Goal: Task Accomplishment & Management: Use online tool/utility

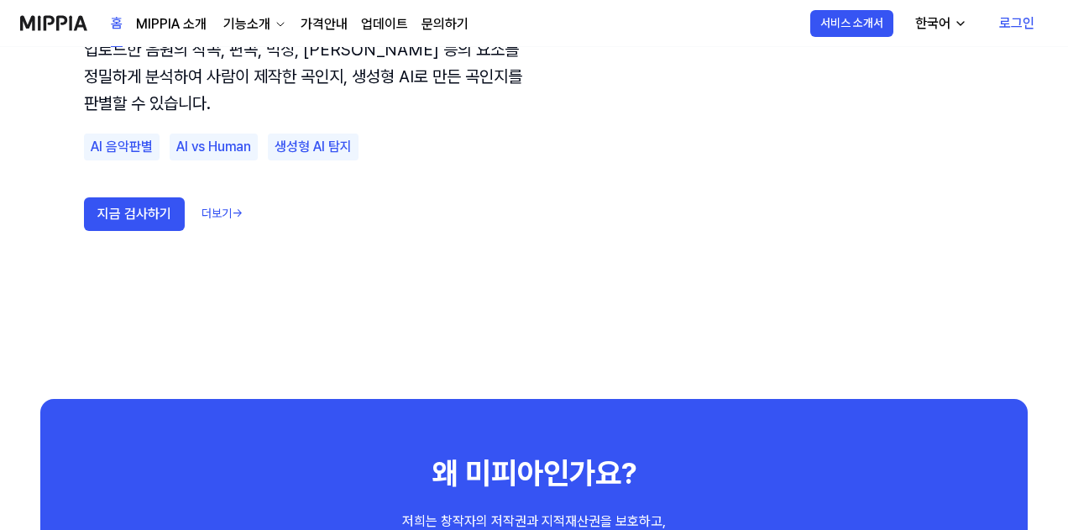
scroll to position [1091, 0]
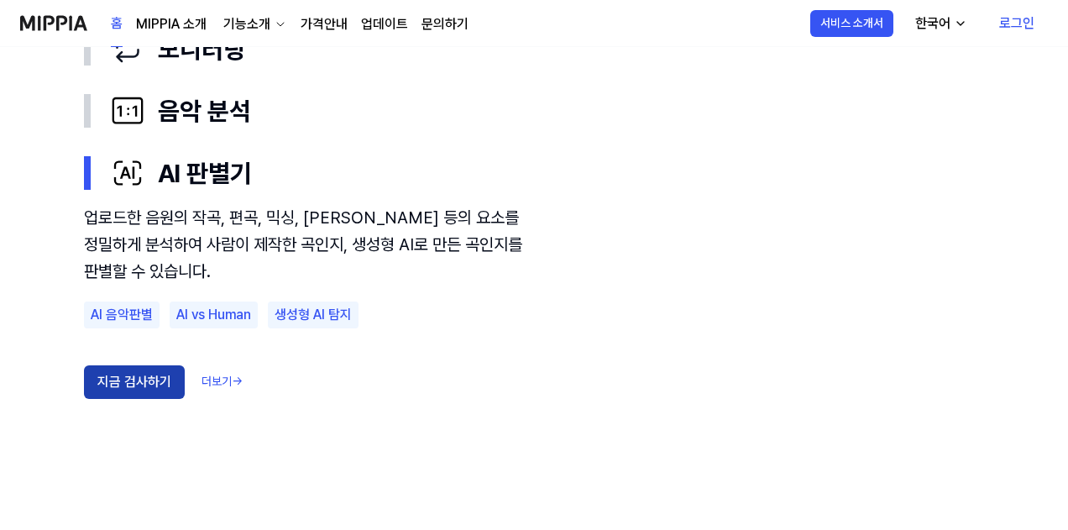
click at [142, 379] on button "지금 검사하기" at bounding box center [134, 382] width 101 height 34
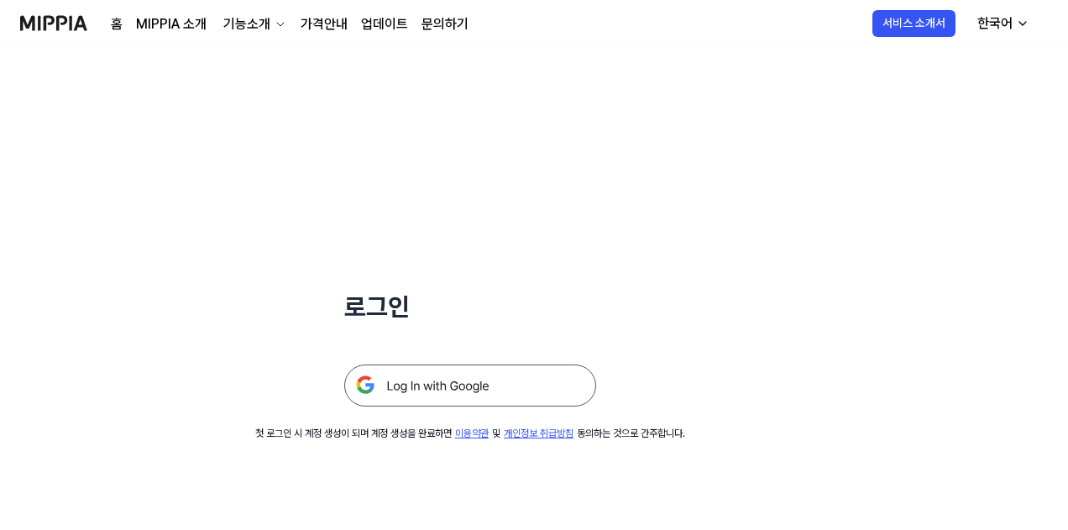
click at [480, 392] on img at bounding box center [470, 385] width 252 height 42
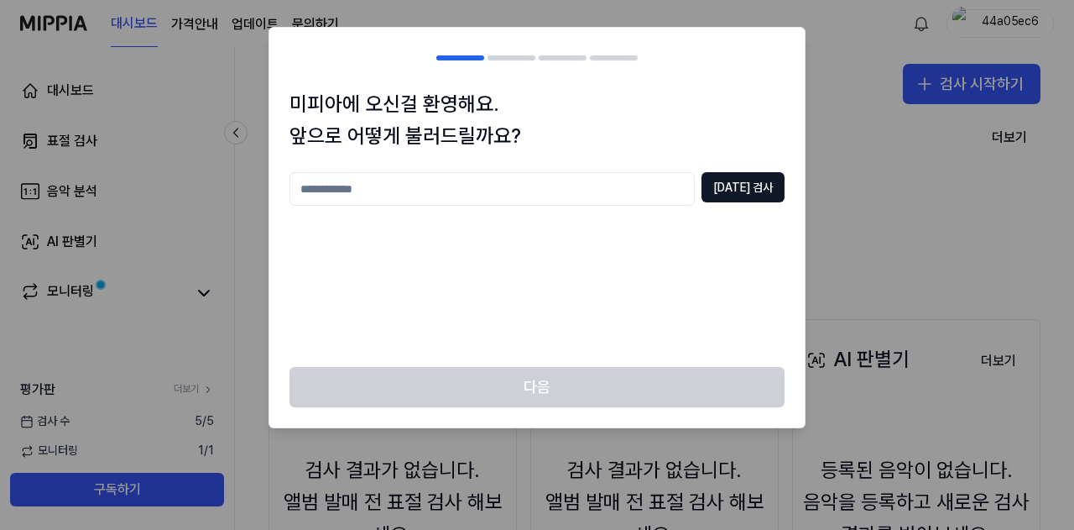
click at [505, 191] on input "text" at bounding box center [492, 189] width 405 height 34
click at [758, 196] on button "[DATE] 검사" at bounding box center [743, 187] width 83 height 30
drag, startPoint x: 354, startPoint y: 181, endPoint x: 279, endPoint y: 186, distance: 75.7
click at [279, 186] on div "미피아에 오신걸 환영해요. 앞으로 어떻게 불러드릴까요? *** [DATE] 검사 중복되는 닉네임이에요" at bounding box center [536, 227] width 535 height 279
type input "****"
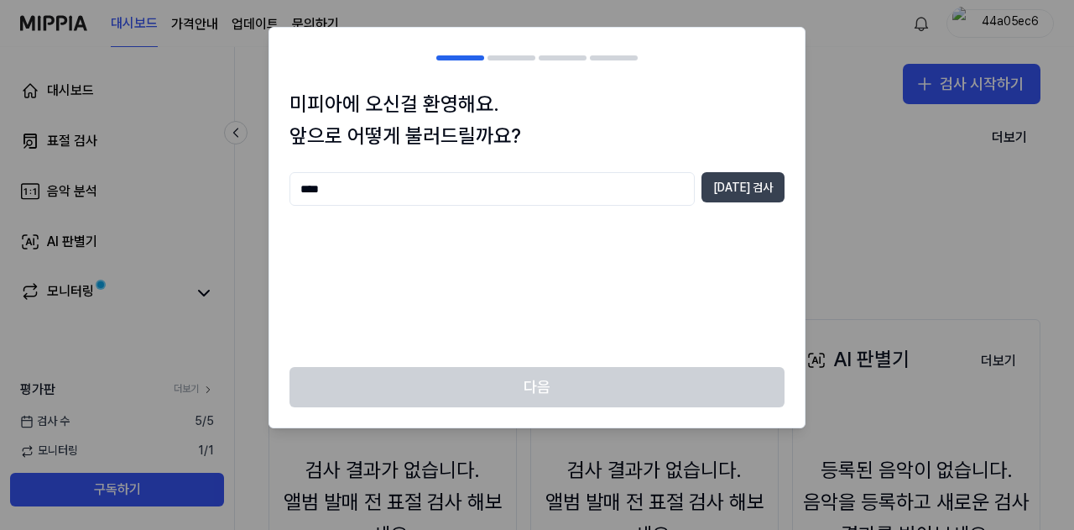
click at [759, 185] on button "[DATE] 검사" at bounding box center [743, 187] width 83 height 30
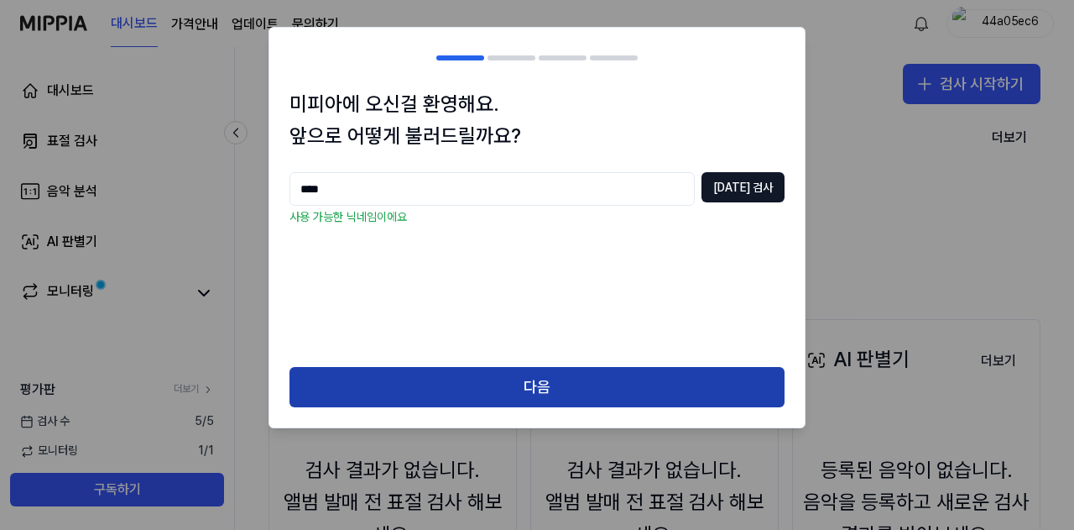
click at [483, 389] on button "다음" at bounding box center [537, 387] width 495 height 40
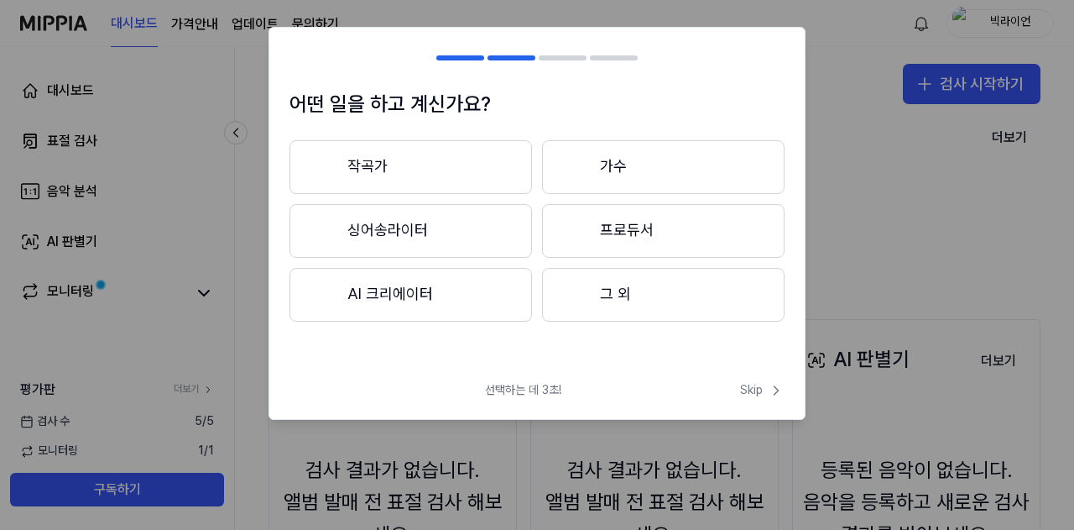
click at [379, 227] on button "싱어송라이터" at bounding box center [411, 231] width 243 height 54
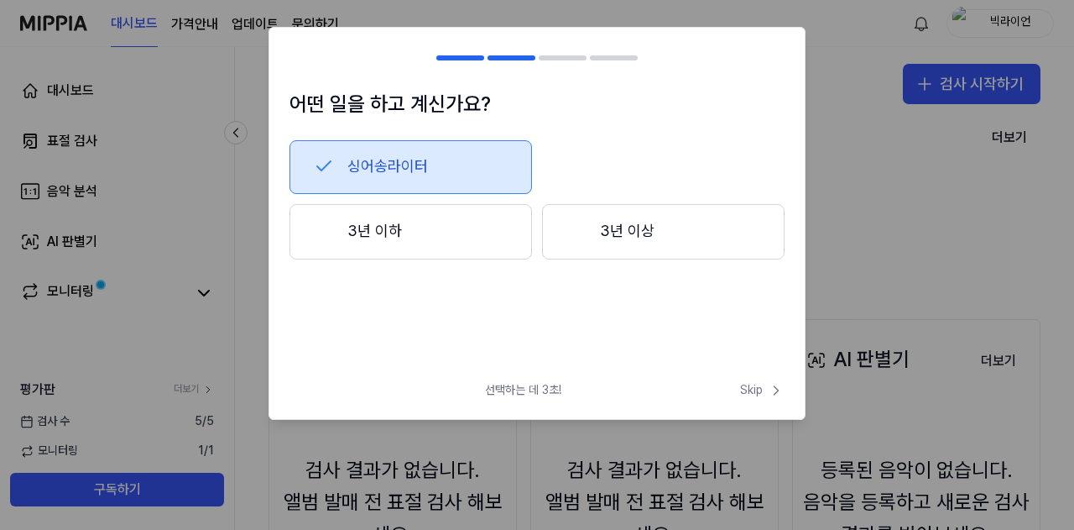
click at [421, 232] on button "3년 이하" at bounding box center [411, 231] width 243 height 55
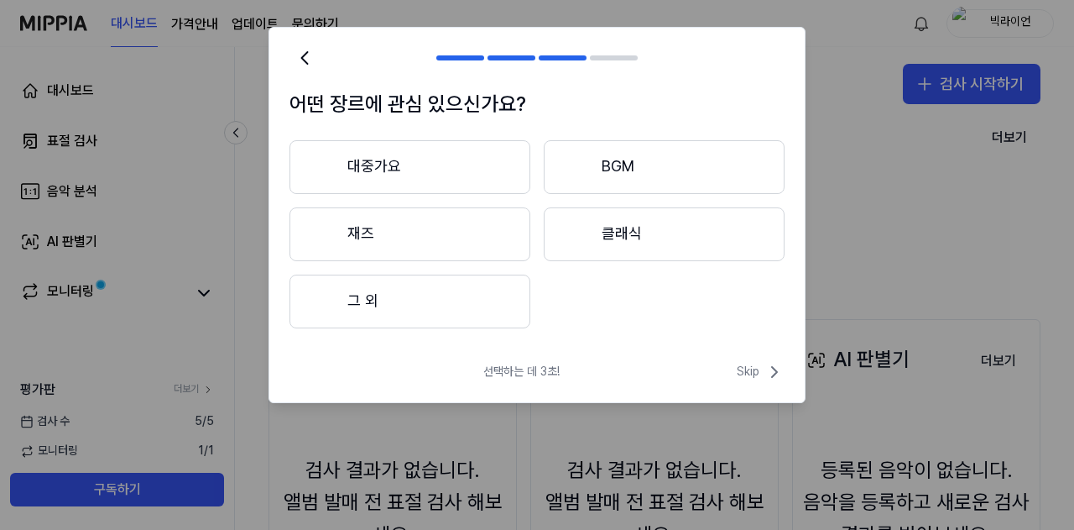
click at [598, 235] on button "클래식" at bounding box center [664, 234] width 241 height 54
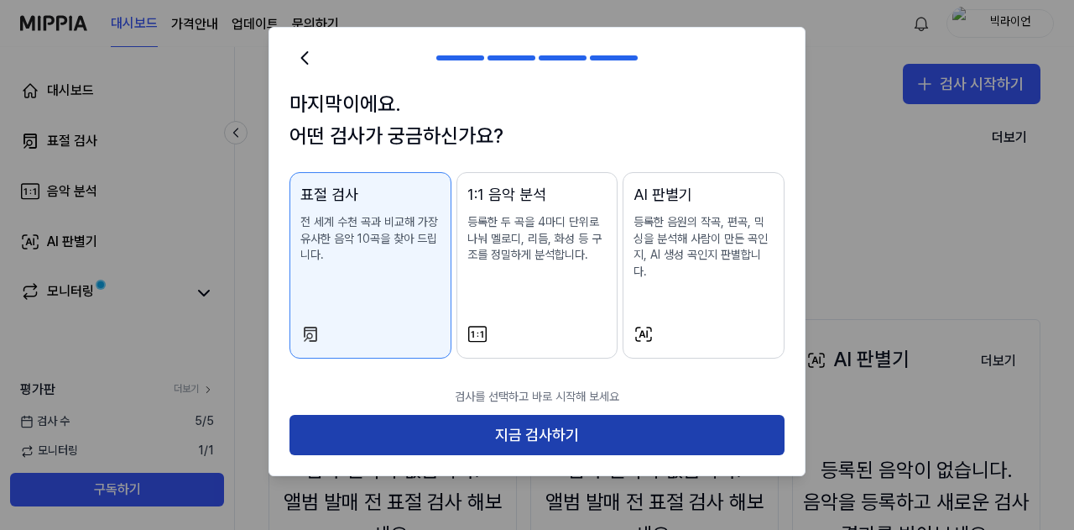
click at [546, 421] on button "지금 검사하기" at bounding box center [537, 435] width 495 height 40
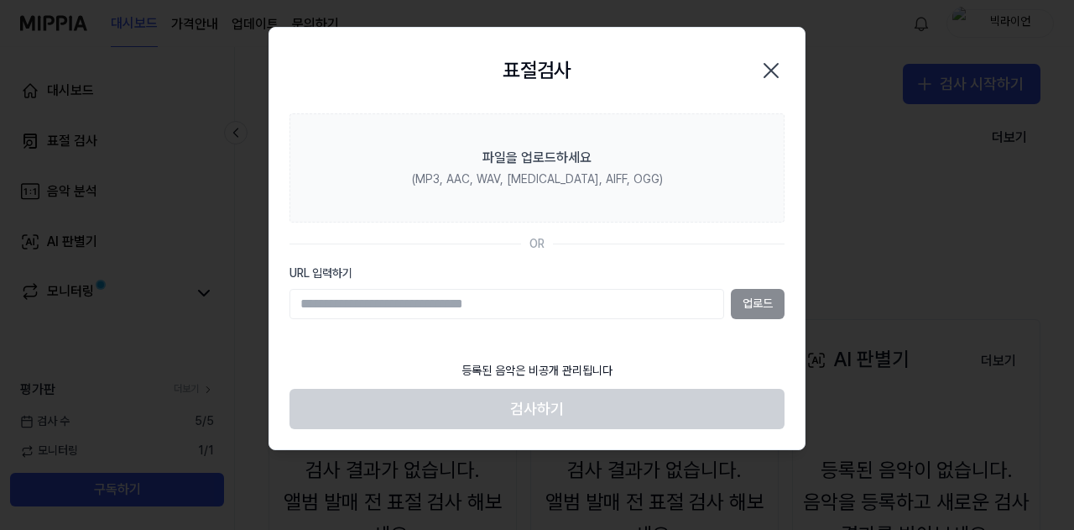
click at [757, 305] on div "업로드" at bounding box center [537, 304] width 495 height 30
click at [640, 311] on input "URL 입력하기" at bounding box center [507, 304] width 435 height 30
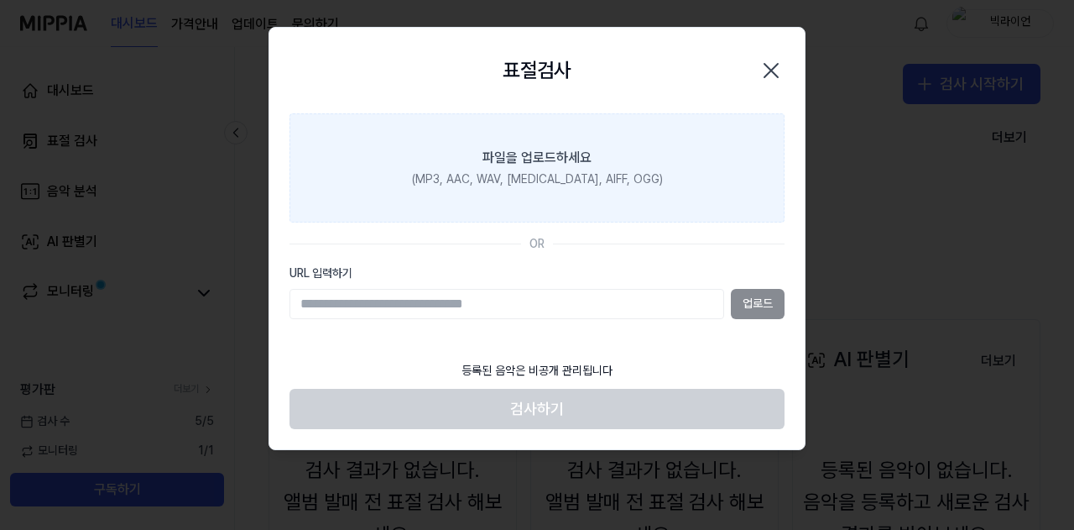
click at [556, 167] on label "파일을 업로드하세요 (MP3, AAC, WAV, [MEDICAL_DATA], AIFF, OGG)" at bounding box center [537, 167] width 495 height 109
click at [0, 0] on input "파일을 업로드하세요 (MP3, AAC, WAV, [MEDICAL_DATA], AIFF, OGG)" at bounding box center [0, 0] width 0 height 0
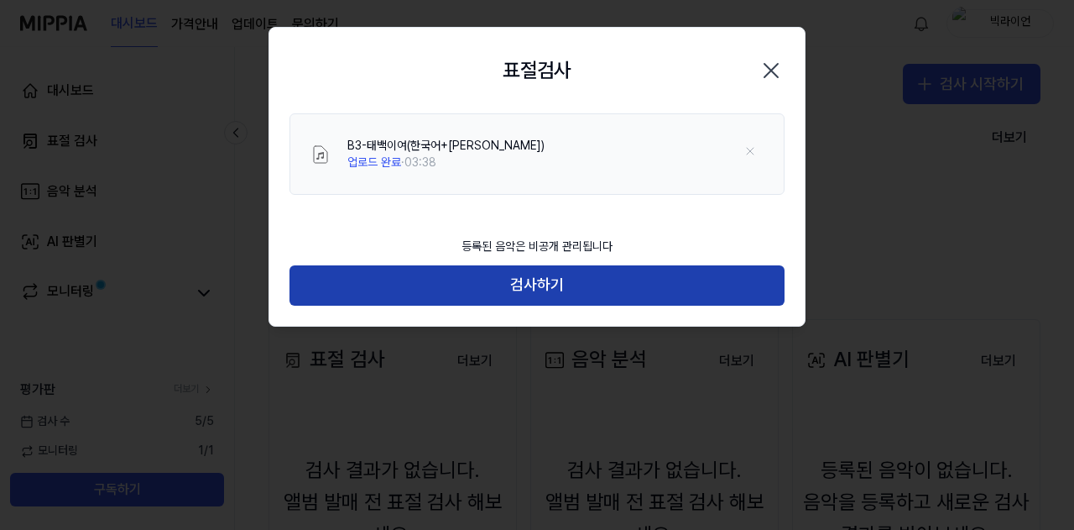
click at [532, 286] on button "검사하기" at bounding box center [537, 285] width 495 height 40
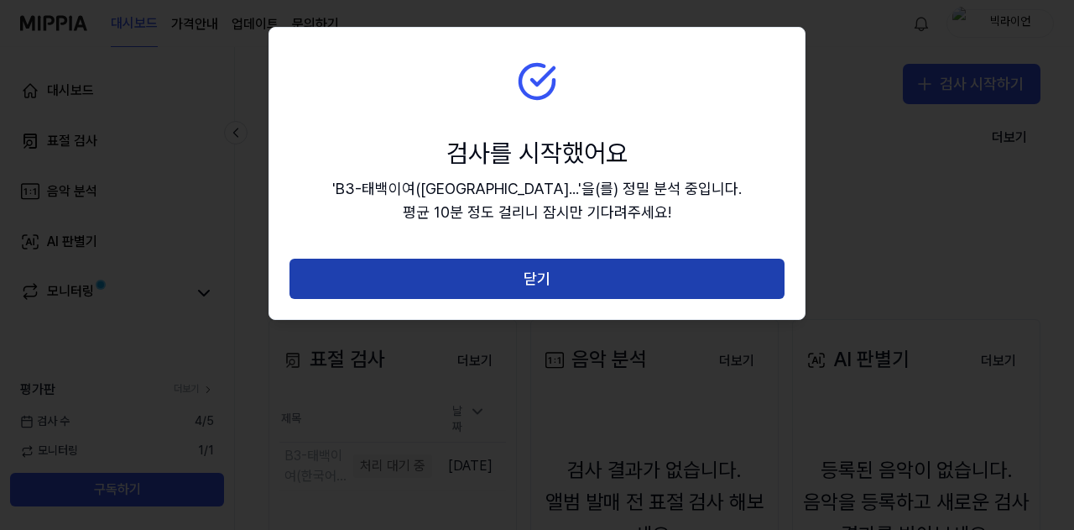
click at [582, 274] on button "닫기" at bounding box center [537, 278] width 495 height 40
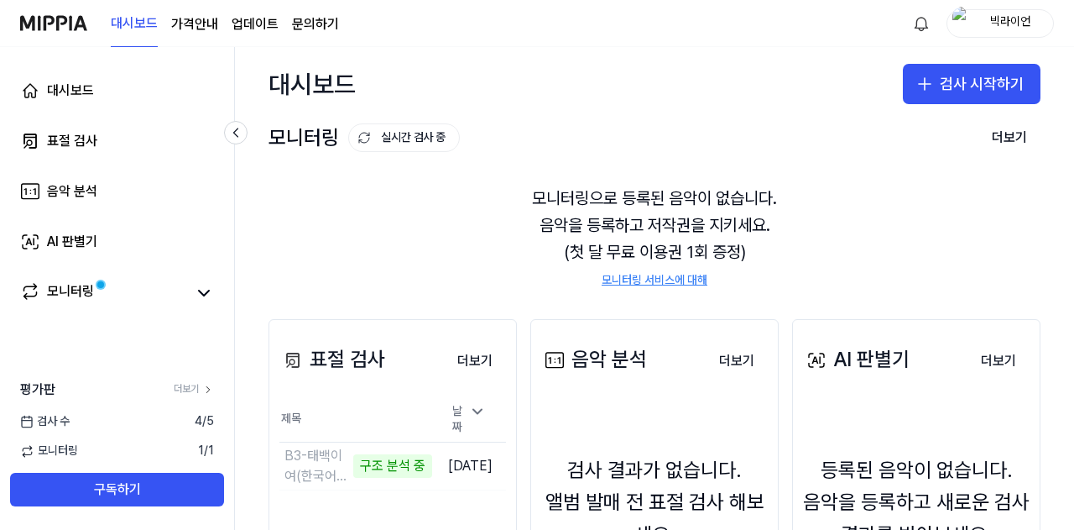
scroll to position [84, 0]
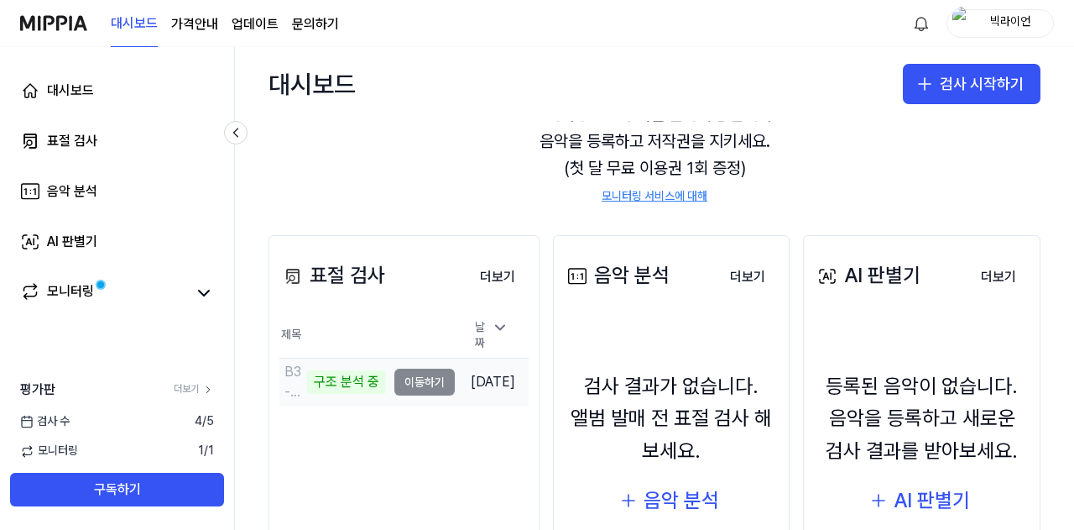
click at [416, 376] on td "B3-태백이여(한국어+이태리) 구조 분석 중 이동하기" at bounding box center [366, 381] width 175 height 47
click at [355, 373] on div "구조 분석 중" at bounding box center [346, 381] width 79 height 23
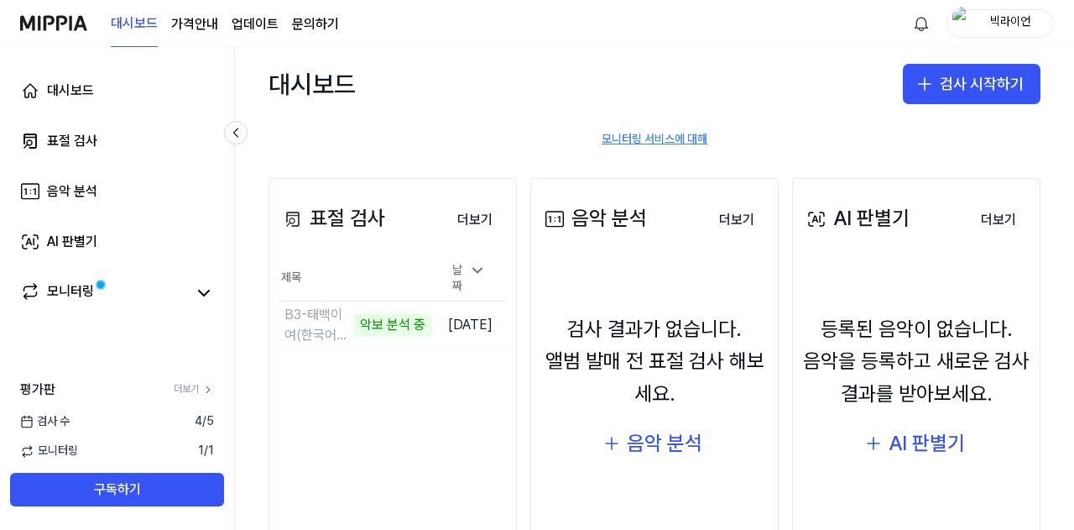
scroll to position [168, 0]
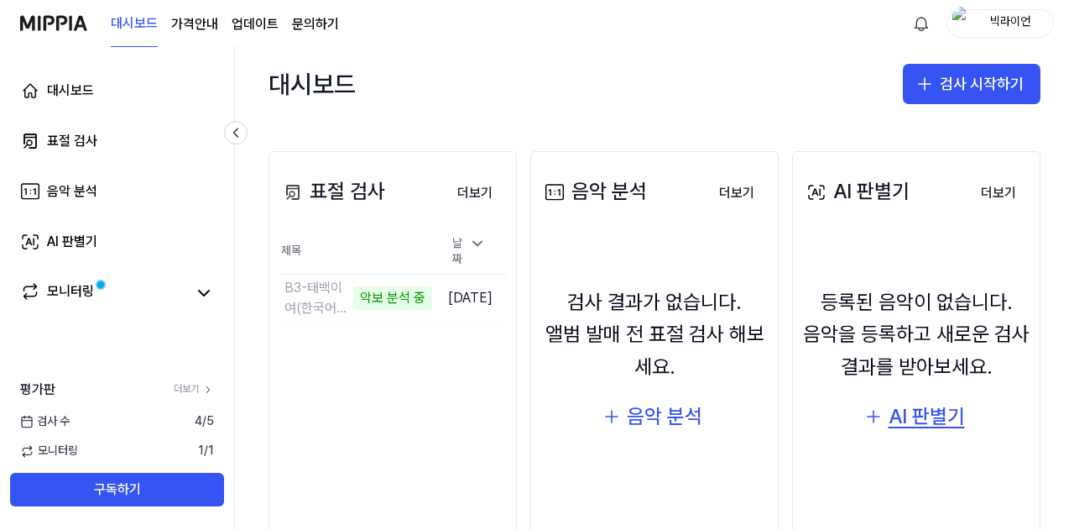
click at [910, 416] on div "AI 판별기" at bounding box center [927, 416] width 76 height 32
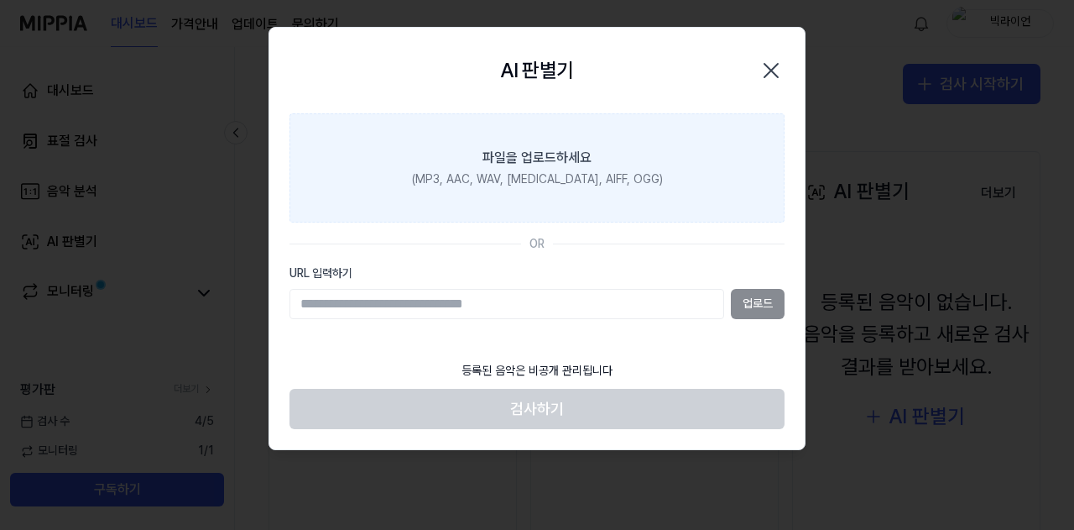
click at [559, 189] on label "파일을 업로드하세요 (MP3, AAC, WAV, [MEDICAL_DATA], AIFF, OGG)" at bounding box center [537, 167] width 495 height 109
click at [0, 0] on input "파일을 업로드하세요 (MP3, AAC, WAV, [MEDICAL_DATA], AIFF, OGG)" at bounding box center [0, 0] width 0 height 0
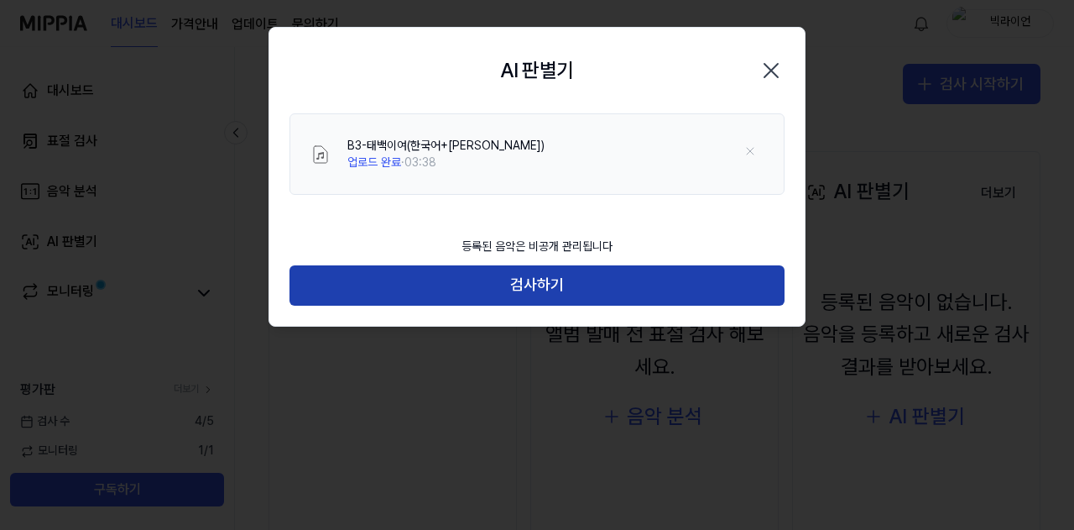
click at [553, 289] on button "검사하기" at bounding box center [537, 285] width 495 height 40
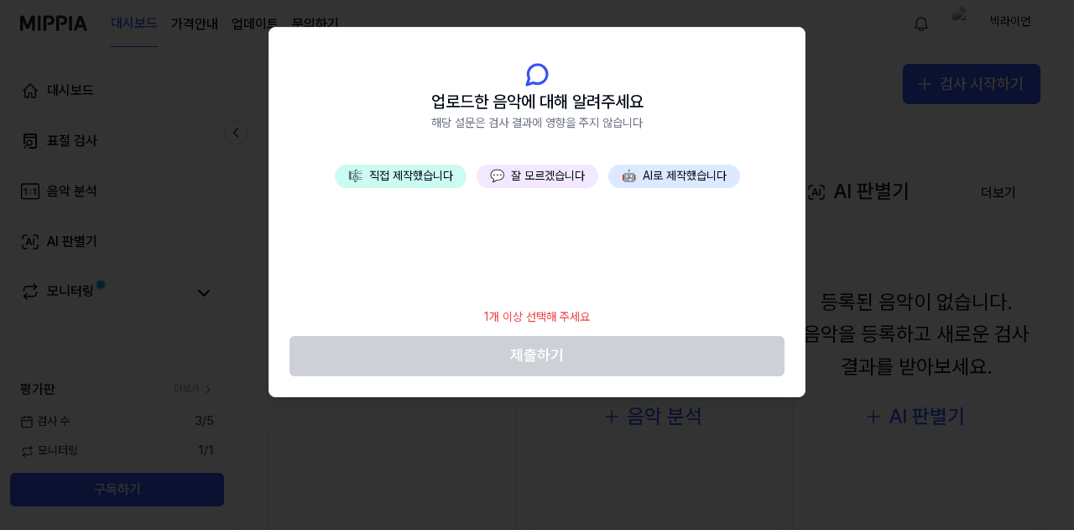
click at [418, 180] on button "🎼 직접 제작했습니다" at bounding box center [401, 175] width 132 height 23
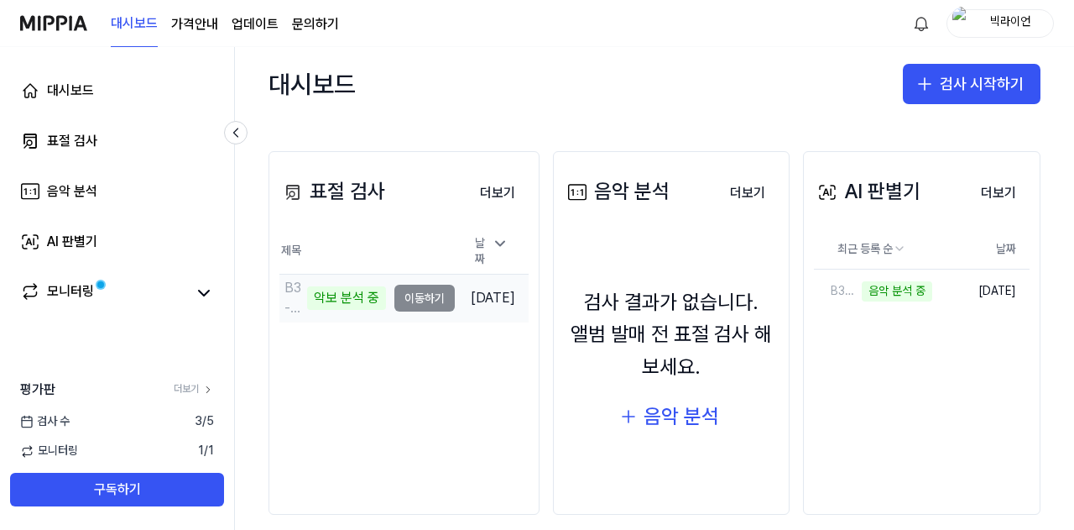
click at [415, 294] on td "B3-태백이여(한국어+[PERSON_NAME]) 악보 분석 중 이동하기" at bounding box center [366, 297] width 175 height 47
click at [434, 295] on td "B3-태백이여(한국어+[PERSON_NAME]) 악보 분석 중 이동하기" at bounding box center [366, 297] width 175 height 47
click at [362, 295] on div "악보 분석 중" at bounding box center [346, 297] width 79 height 23
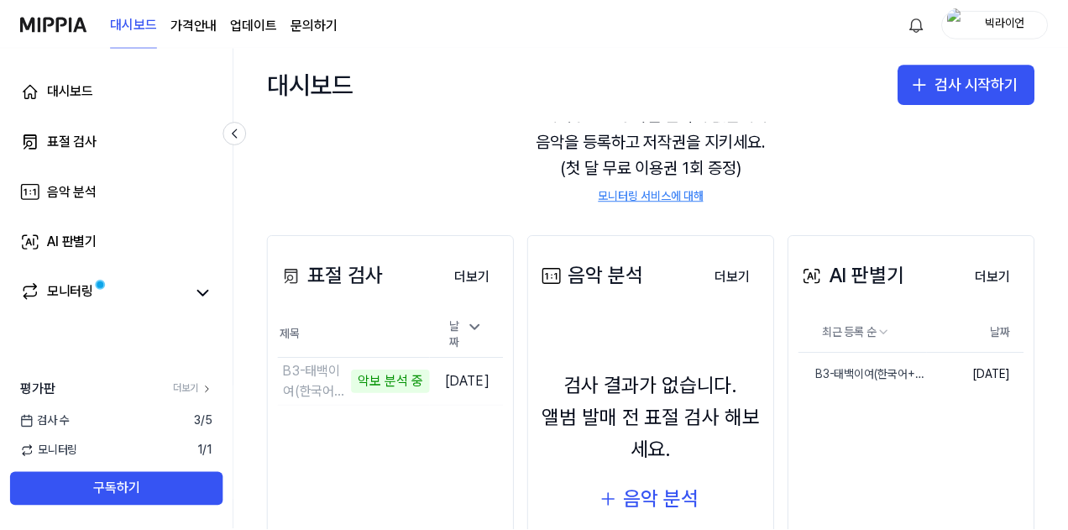
scroll to position [0, 0]
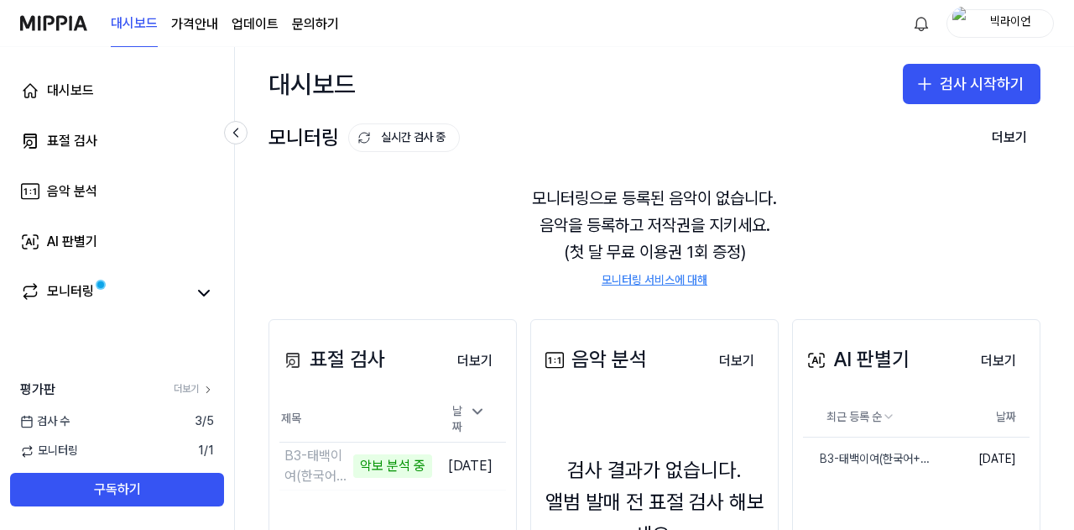
click at [203, 29] on page\) "가격안내" at bounding box center [194, 24] width 47 height 20
